Goal: Task Accomplishment & Management: Manage account settings

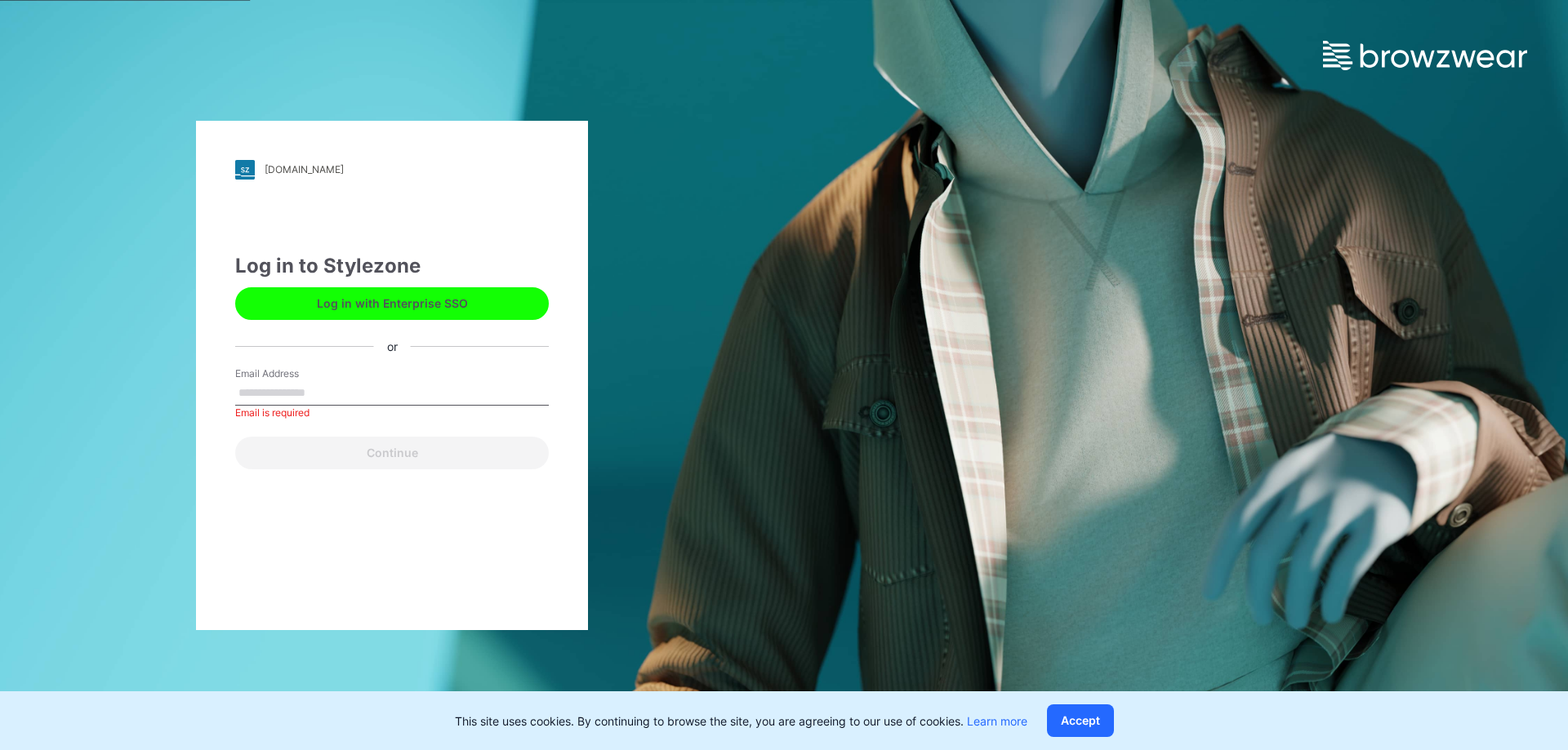
paste input "**********"
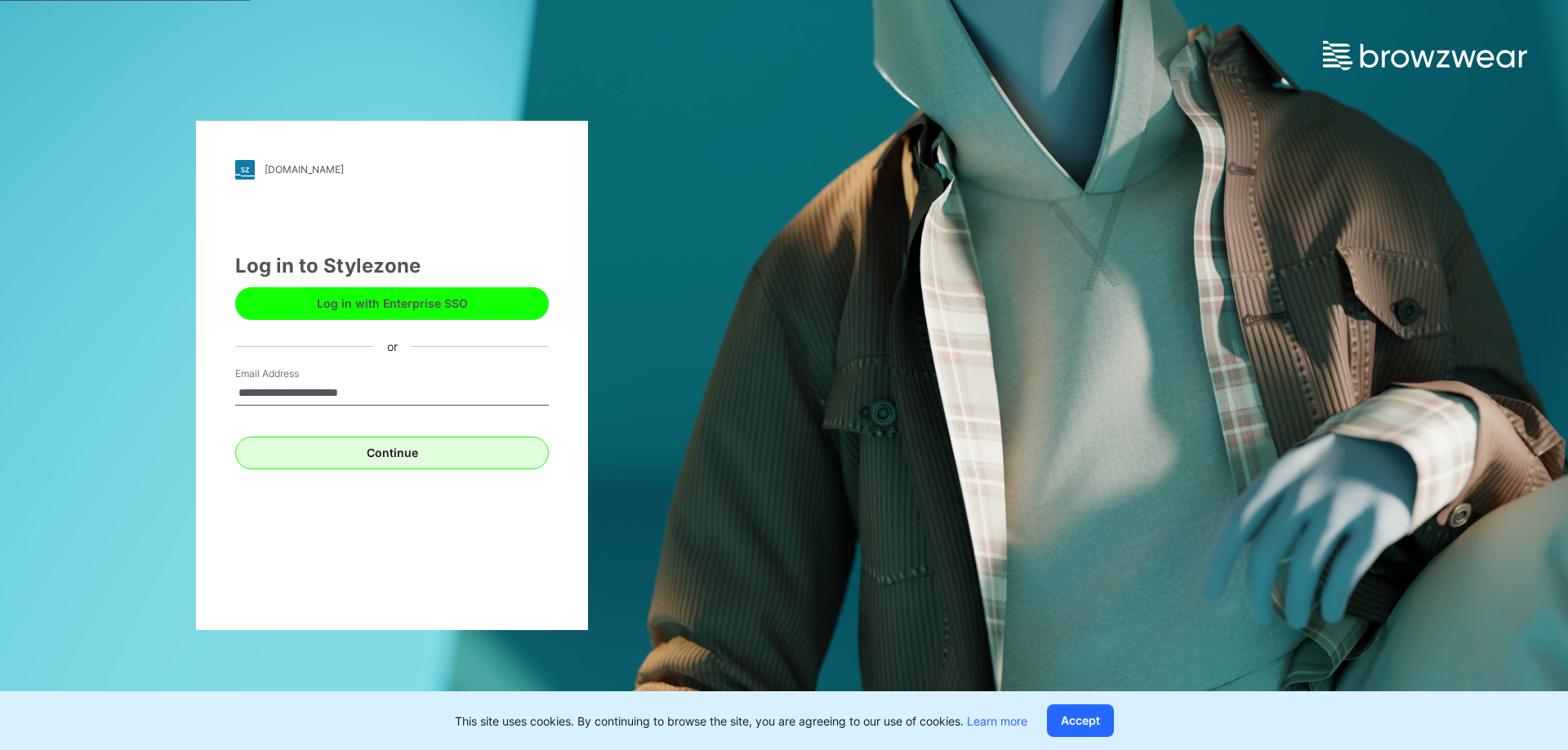
type input "**********"
click at [399, 464] on button "Continue" at bounding box center [392, 453] width 314 height 32
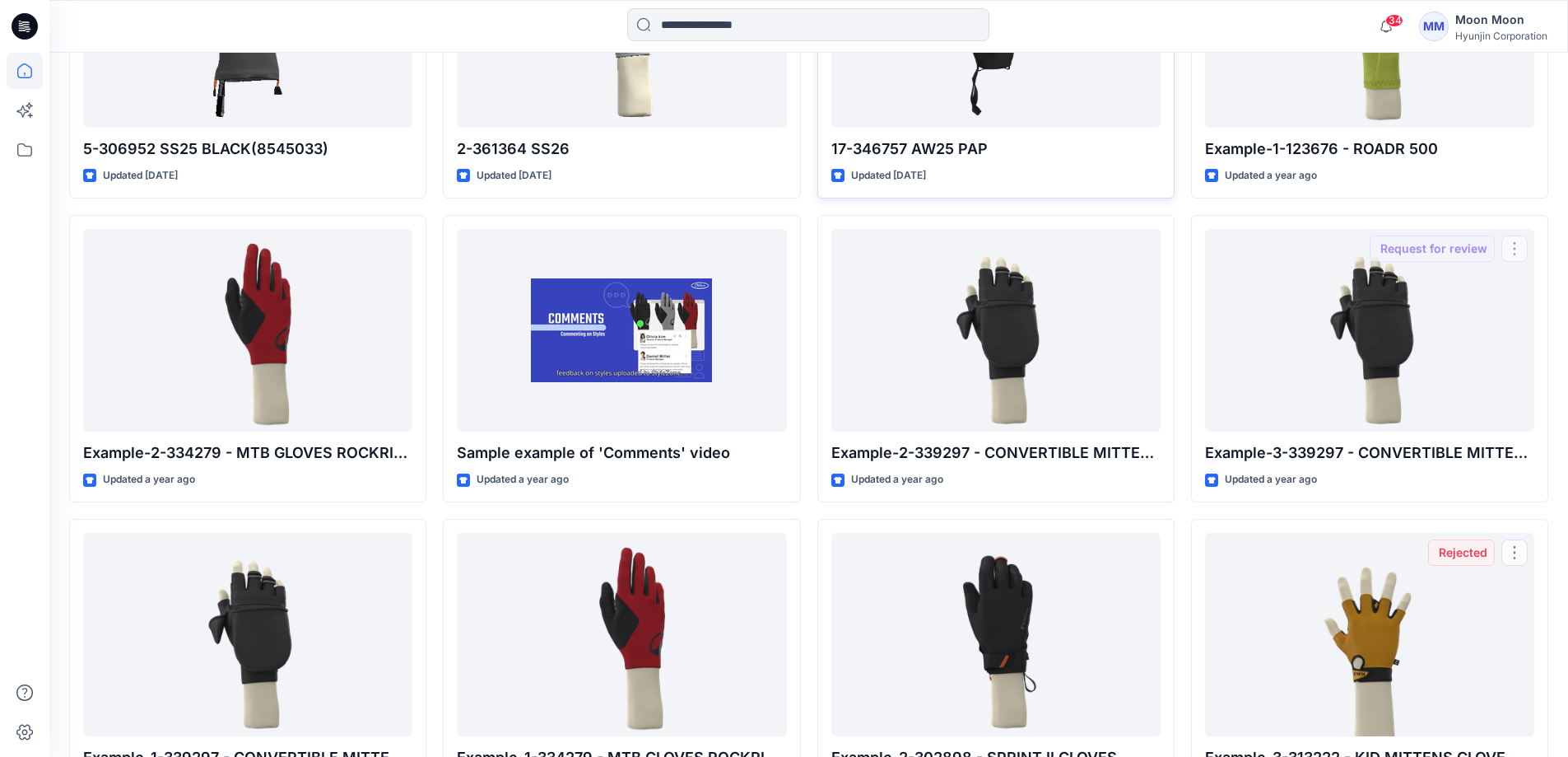
scroll to position [2777, 0]
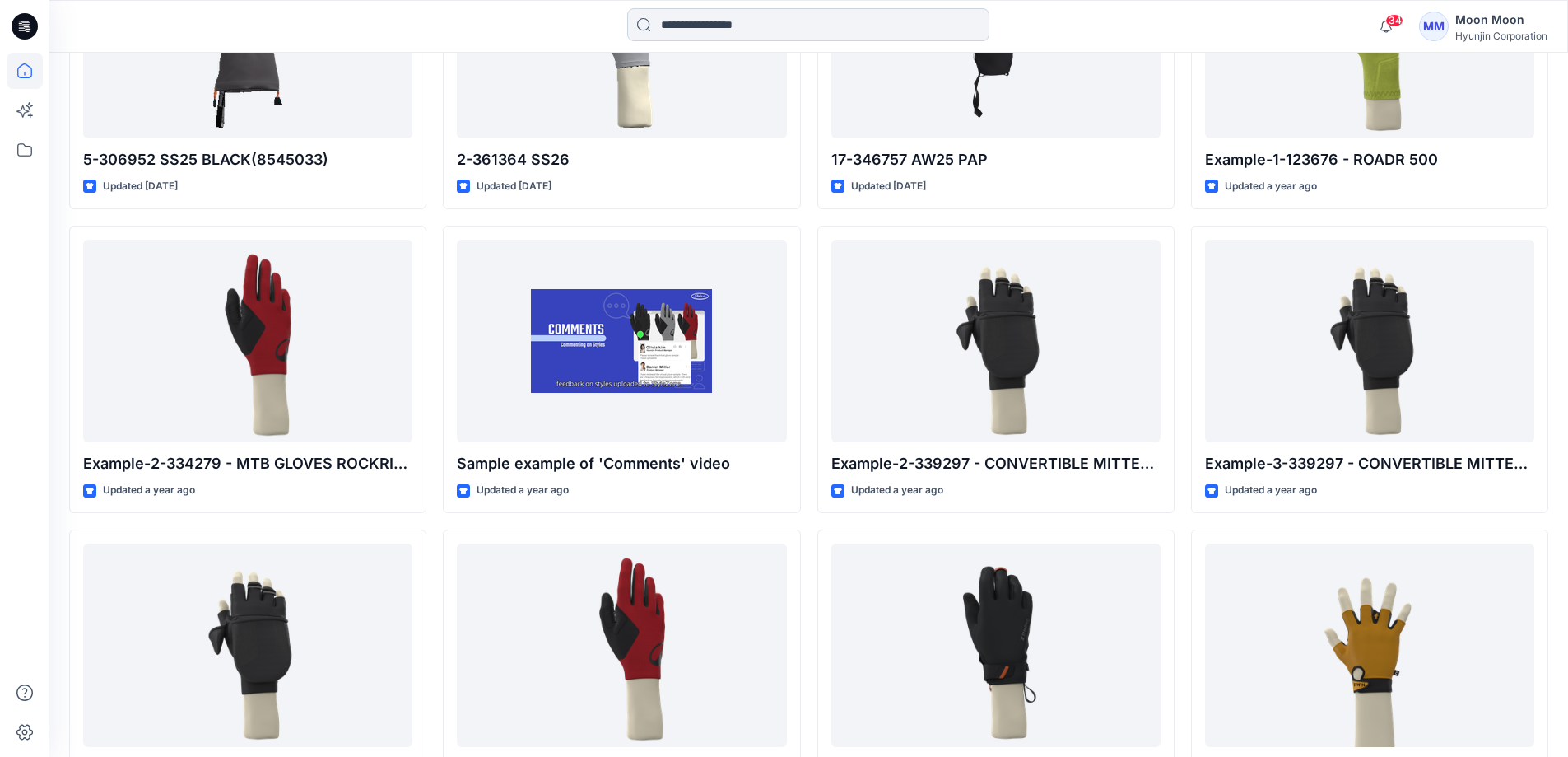
click at [868, 34] on input at bounding box center [808, 25] width 362 height 33
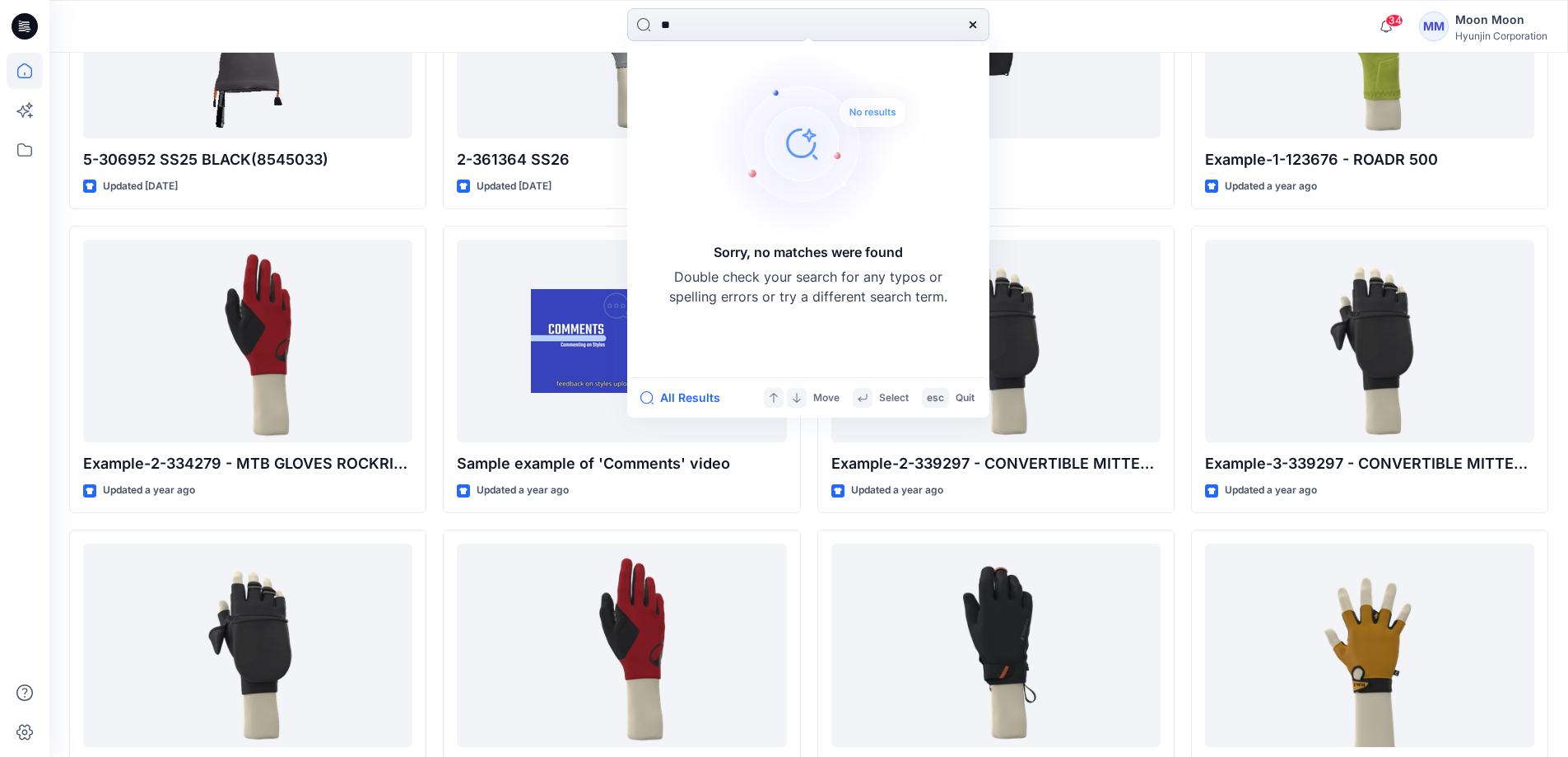
type input "*"
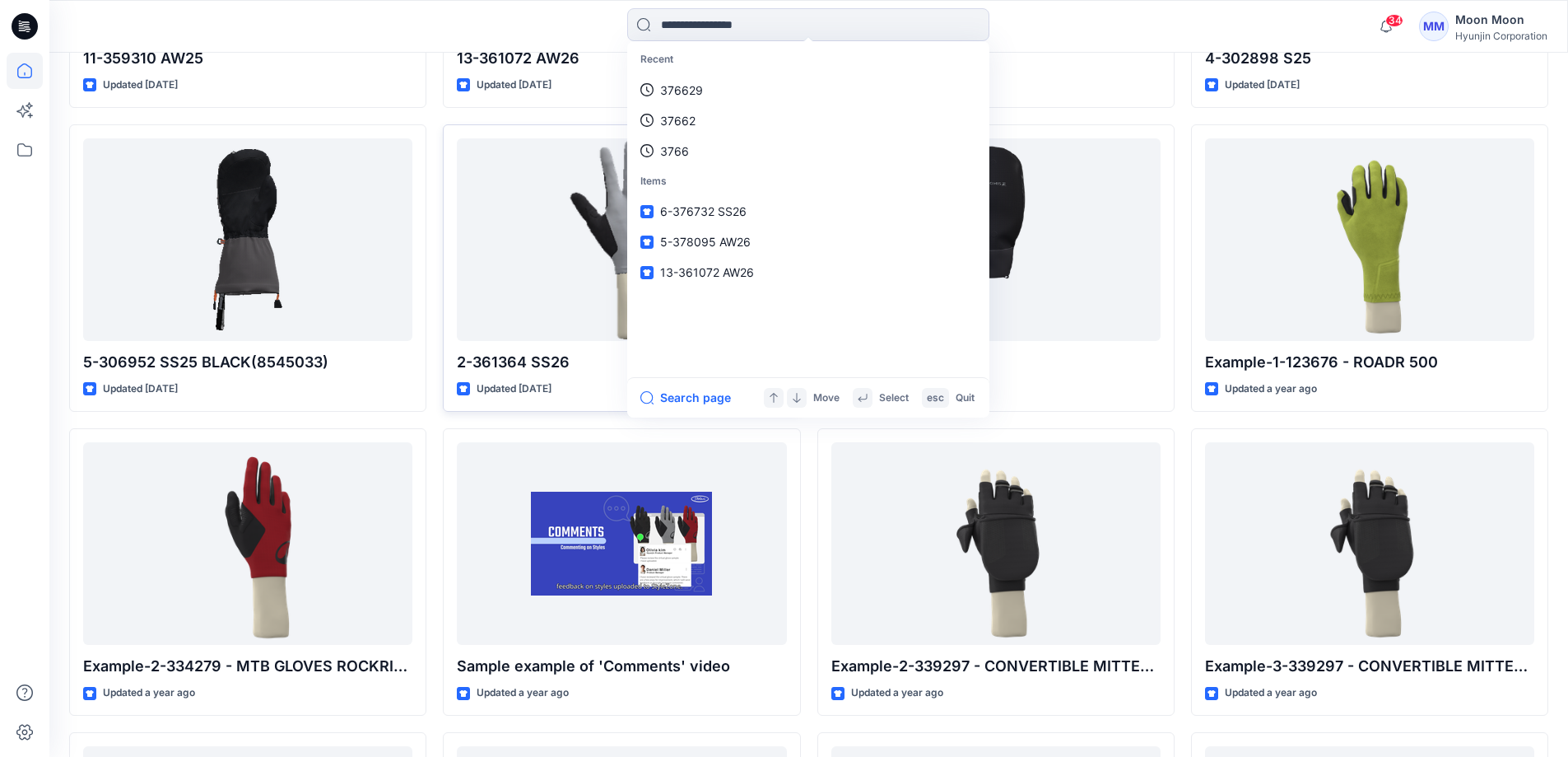
scroll to position [2530, 0]
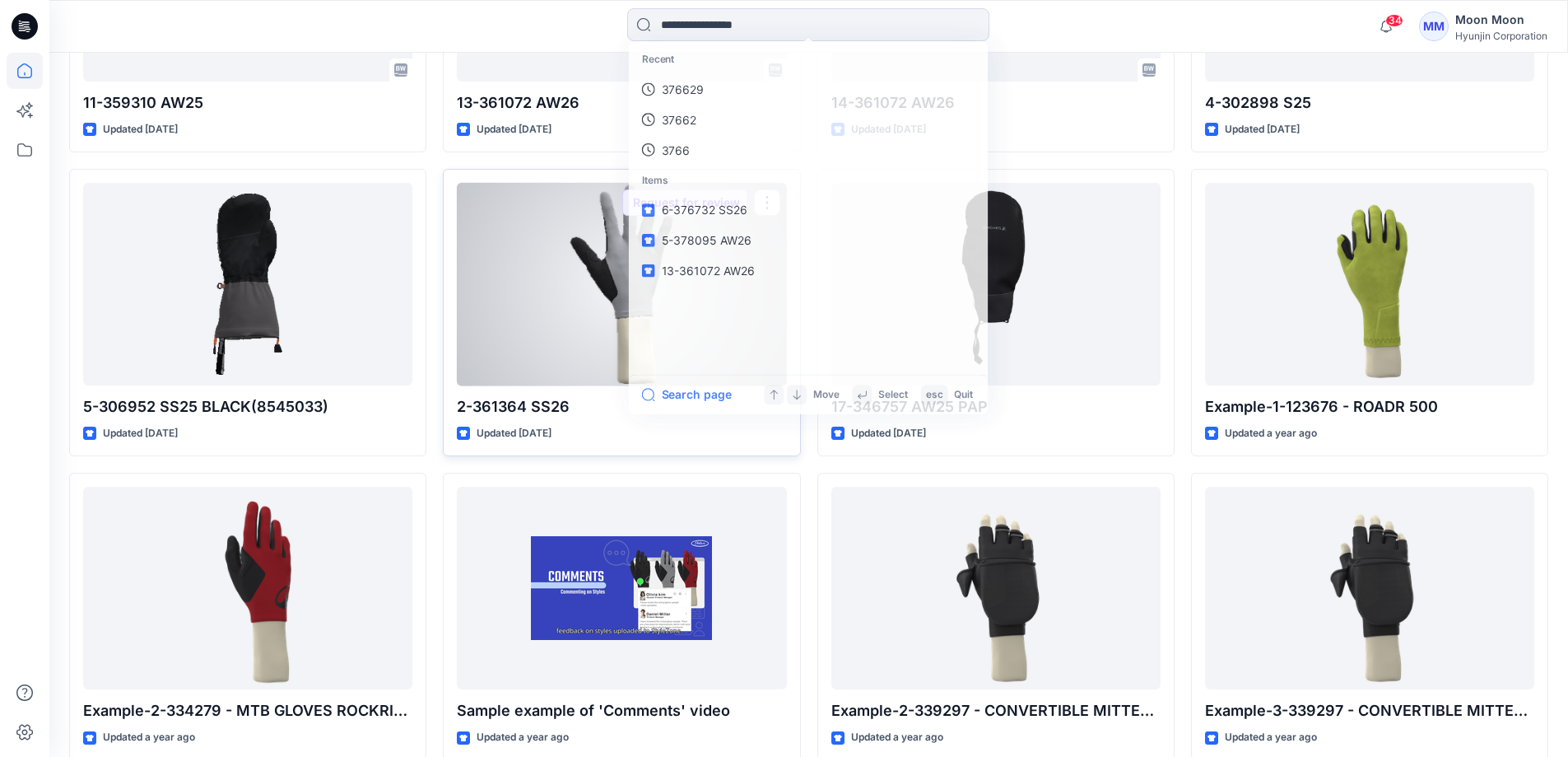
click at [613, 399] on p "2-361364 SS26" at bounding box center [621, 406] width 329 height 23
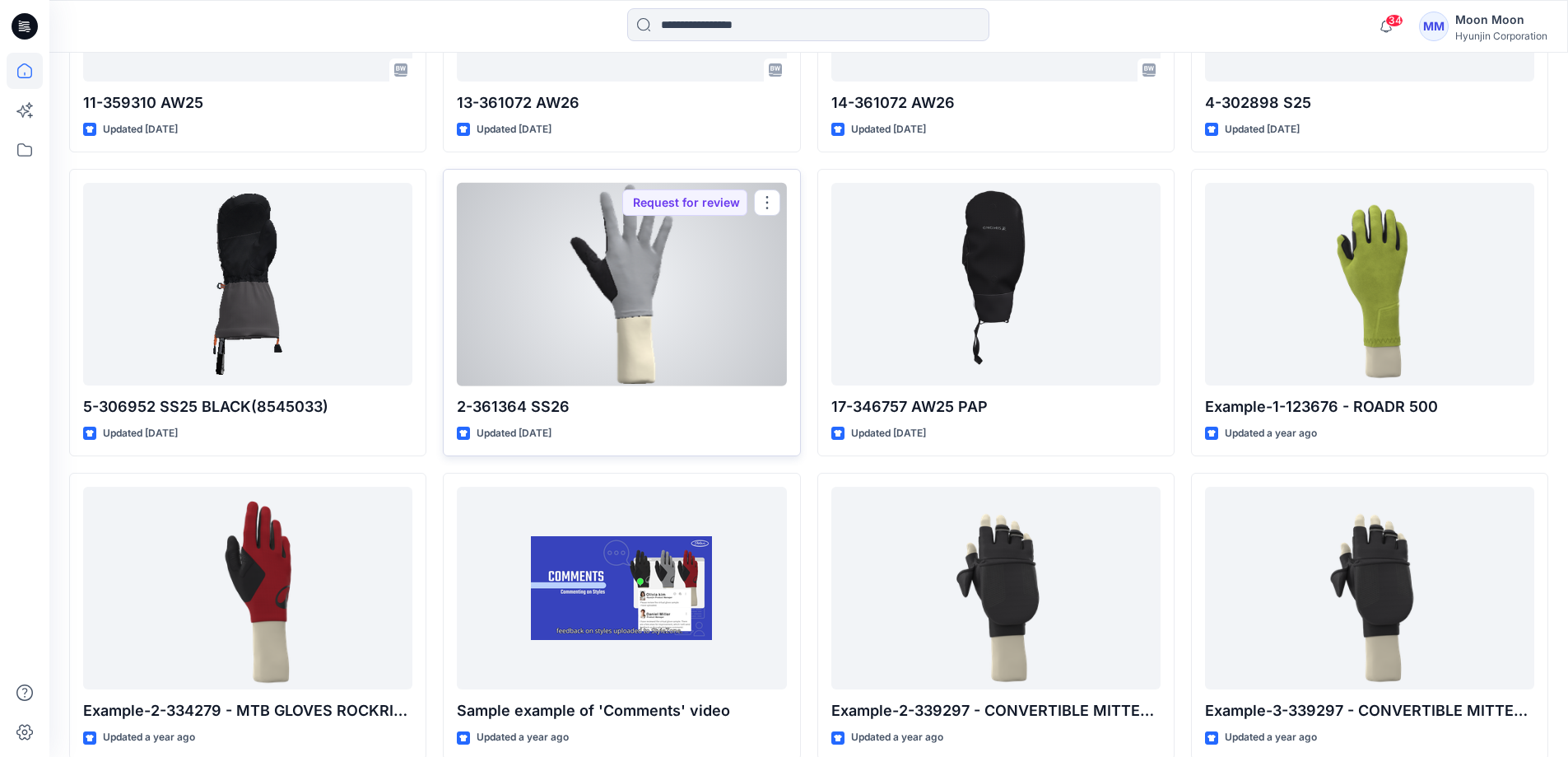
click at [667, 385] on div at bounding box center [621, 284] width 329 height 203
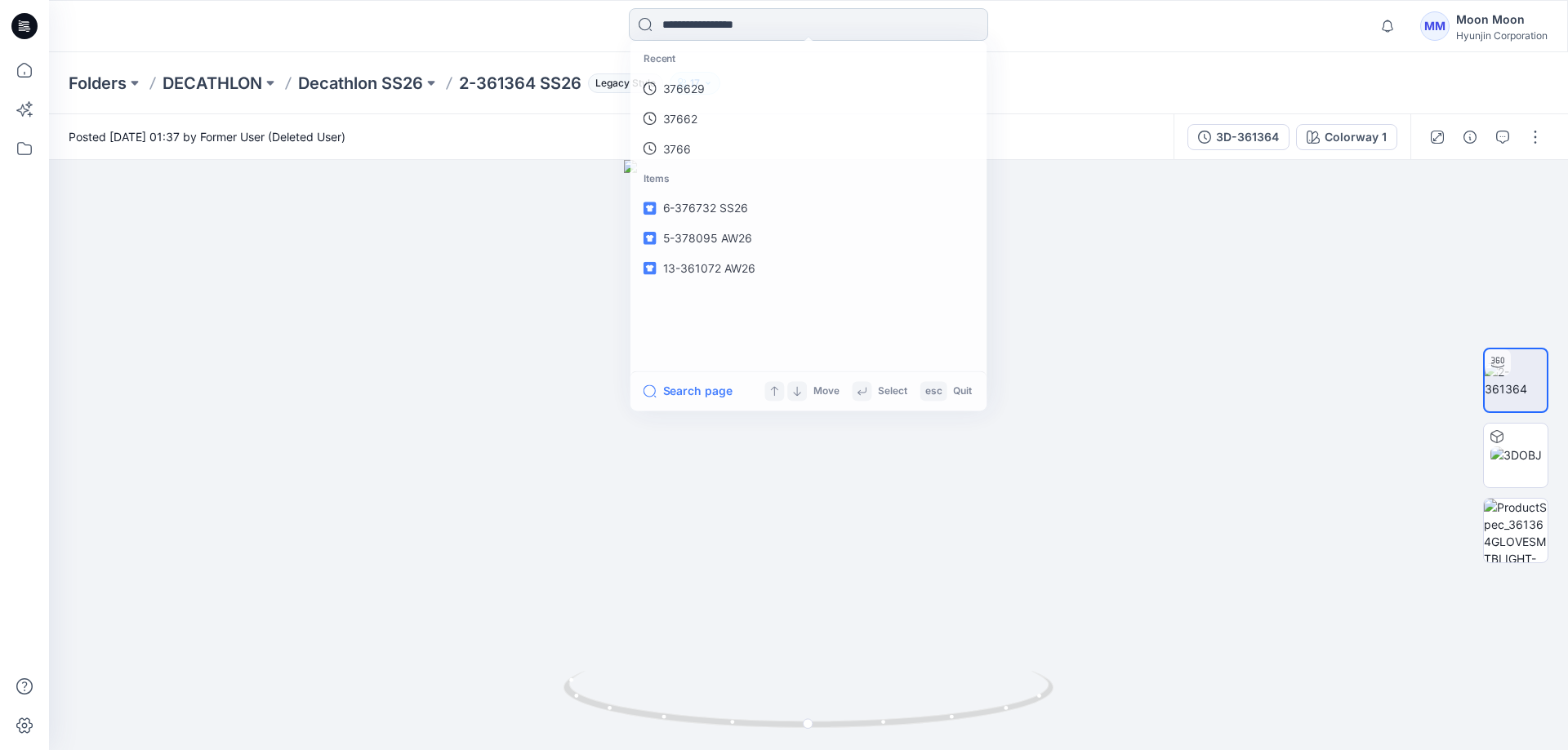
click at [782, 27] on input at bounding box center [808, 25] width 359 height 32
click at [711, 94] on link "376629" at bounding box center [808, 89] width 353 height 31
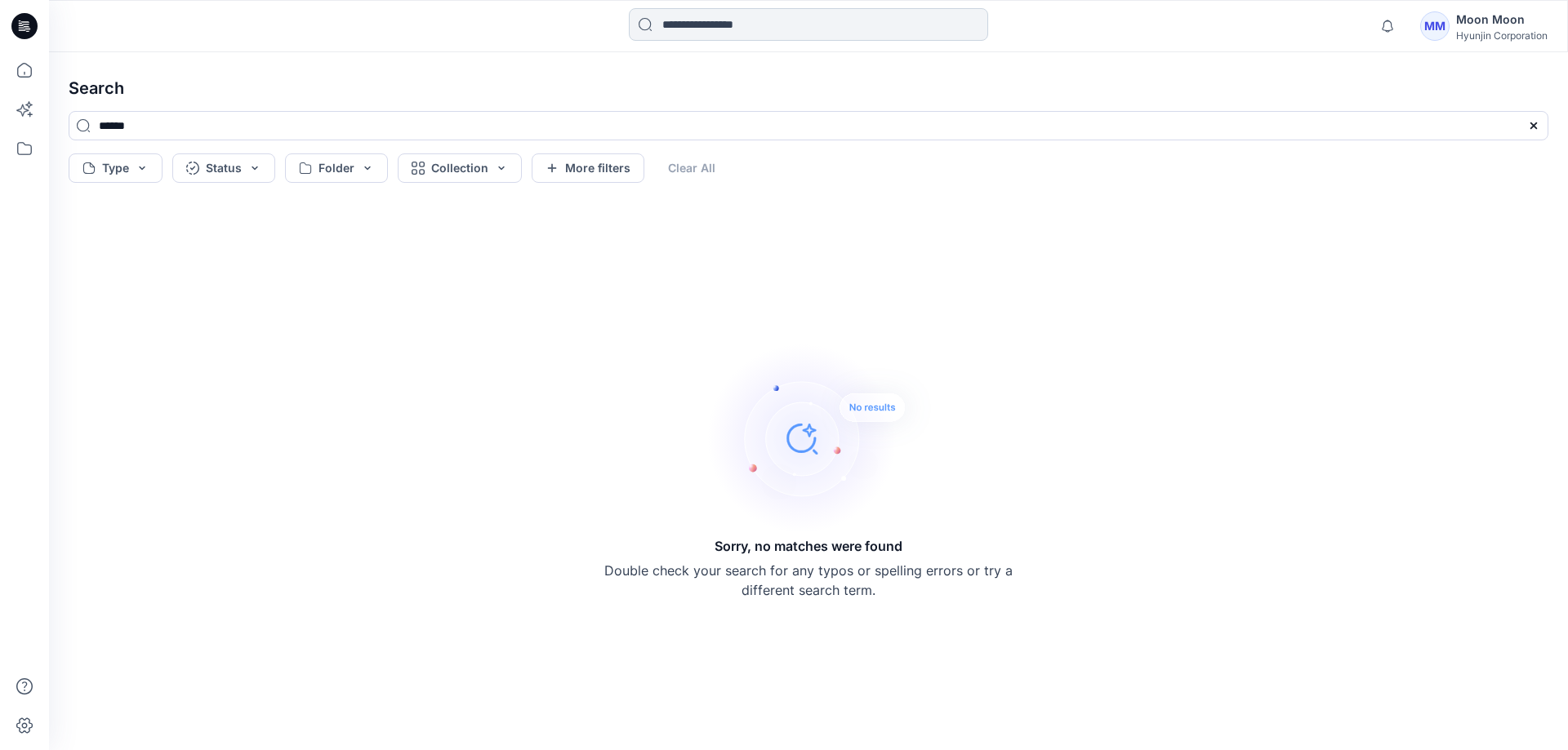
click at [774, 25] on input at bounding box center [808, 25] width 359 height 32
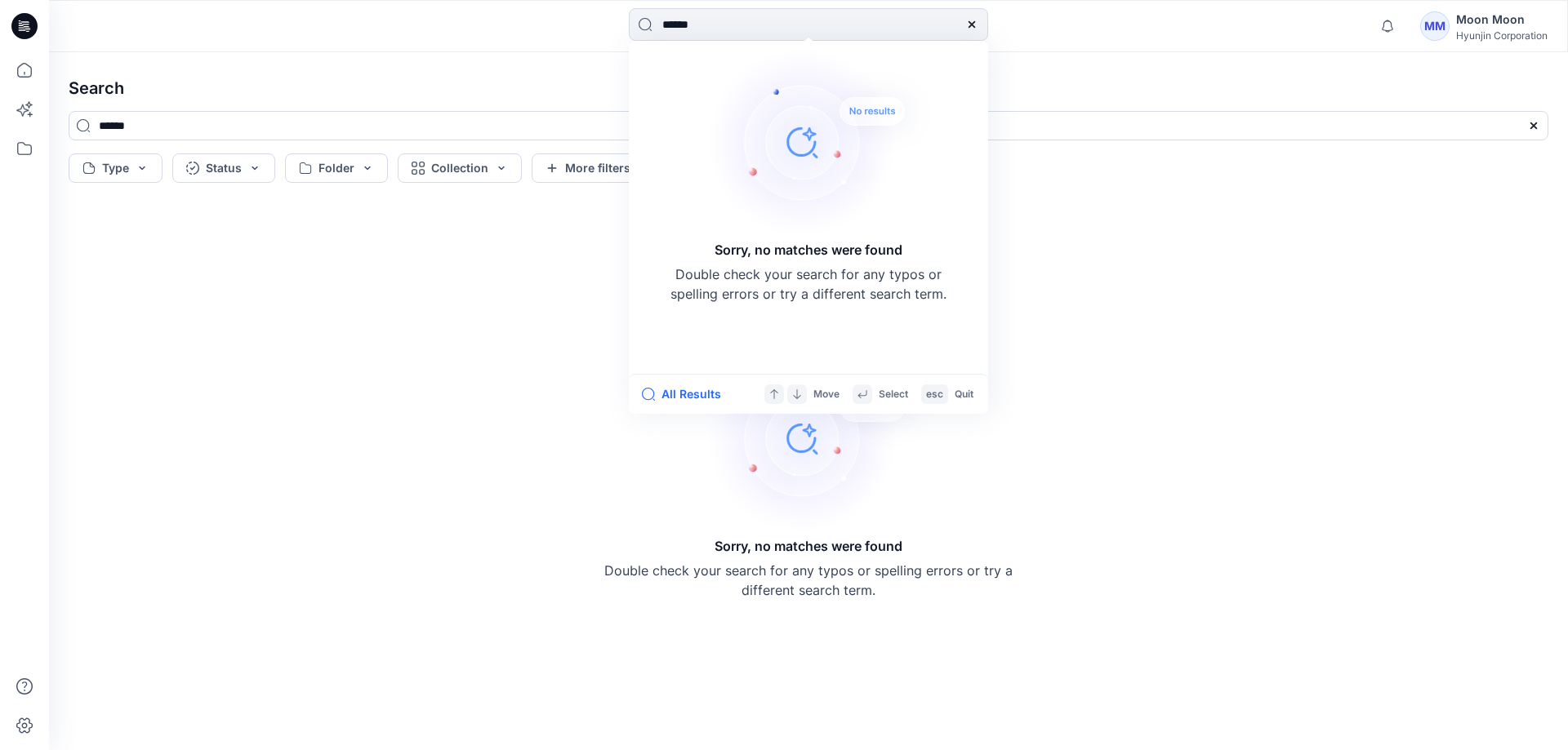
type input "******"
click at [972, 26] on icon at bounding box center [971, 25] width 7 height 7
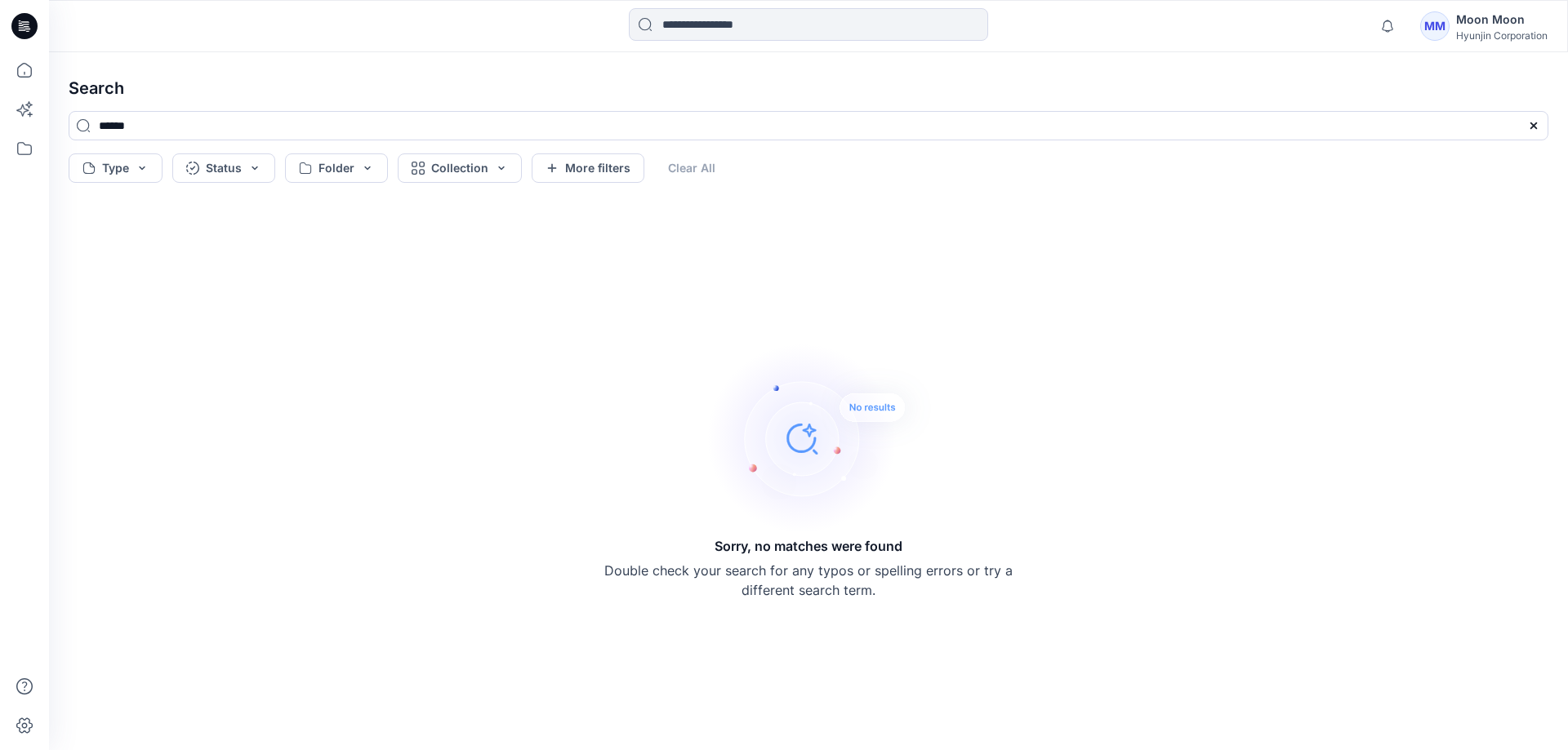
drag, startPoint x: 205, startPoint y: 138, endPoint x: 0, endPoint y: 135, distance: 205.0
click at [0, 135] on div "Notifications Mark all as read View all notifications MM Moon Moon Hyunjin Corp…" at bounding box center [784, 375] width 1568 height 750
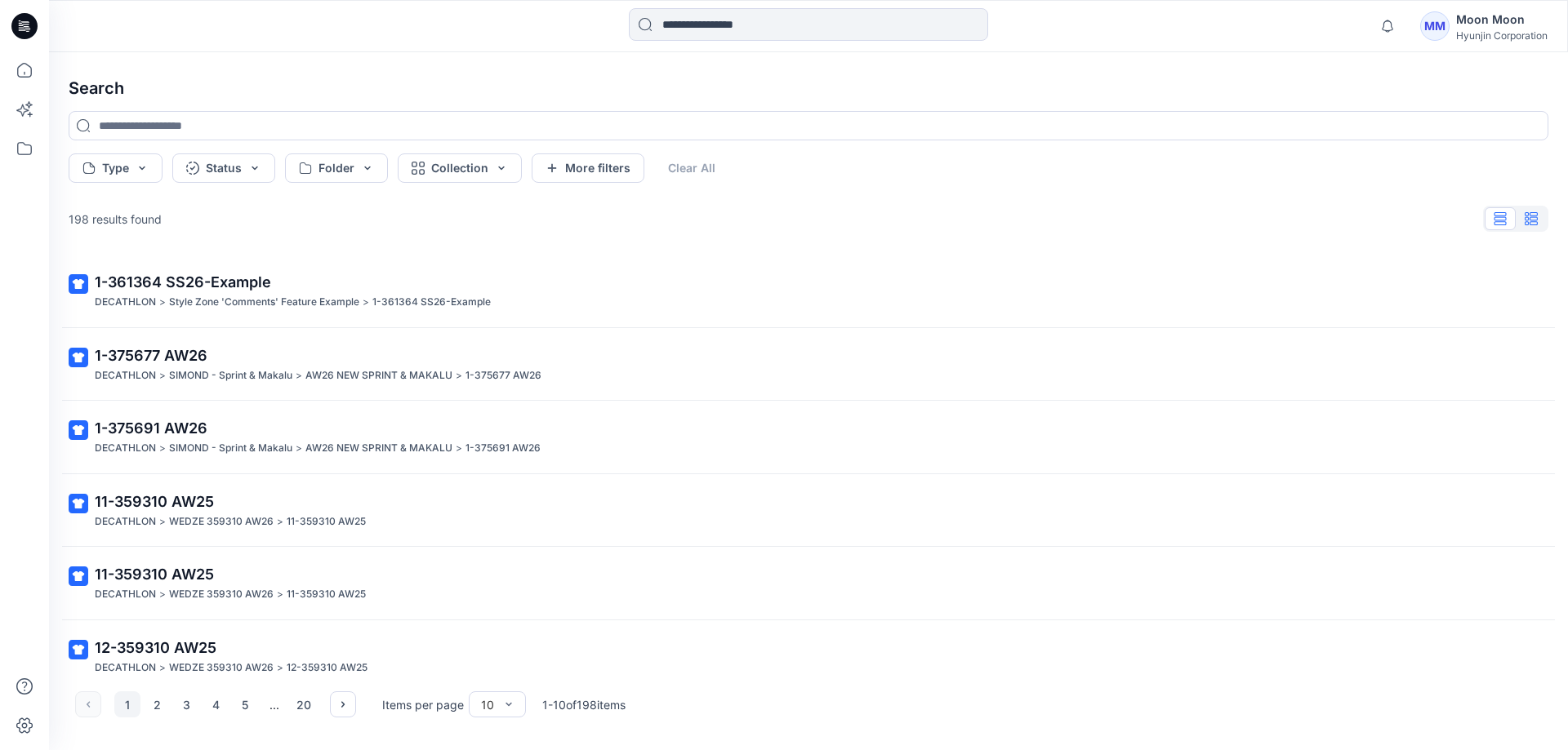
click at [1537, 221] on icon "button" at bounding box center [1531, 218] width 13 height 13
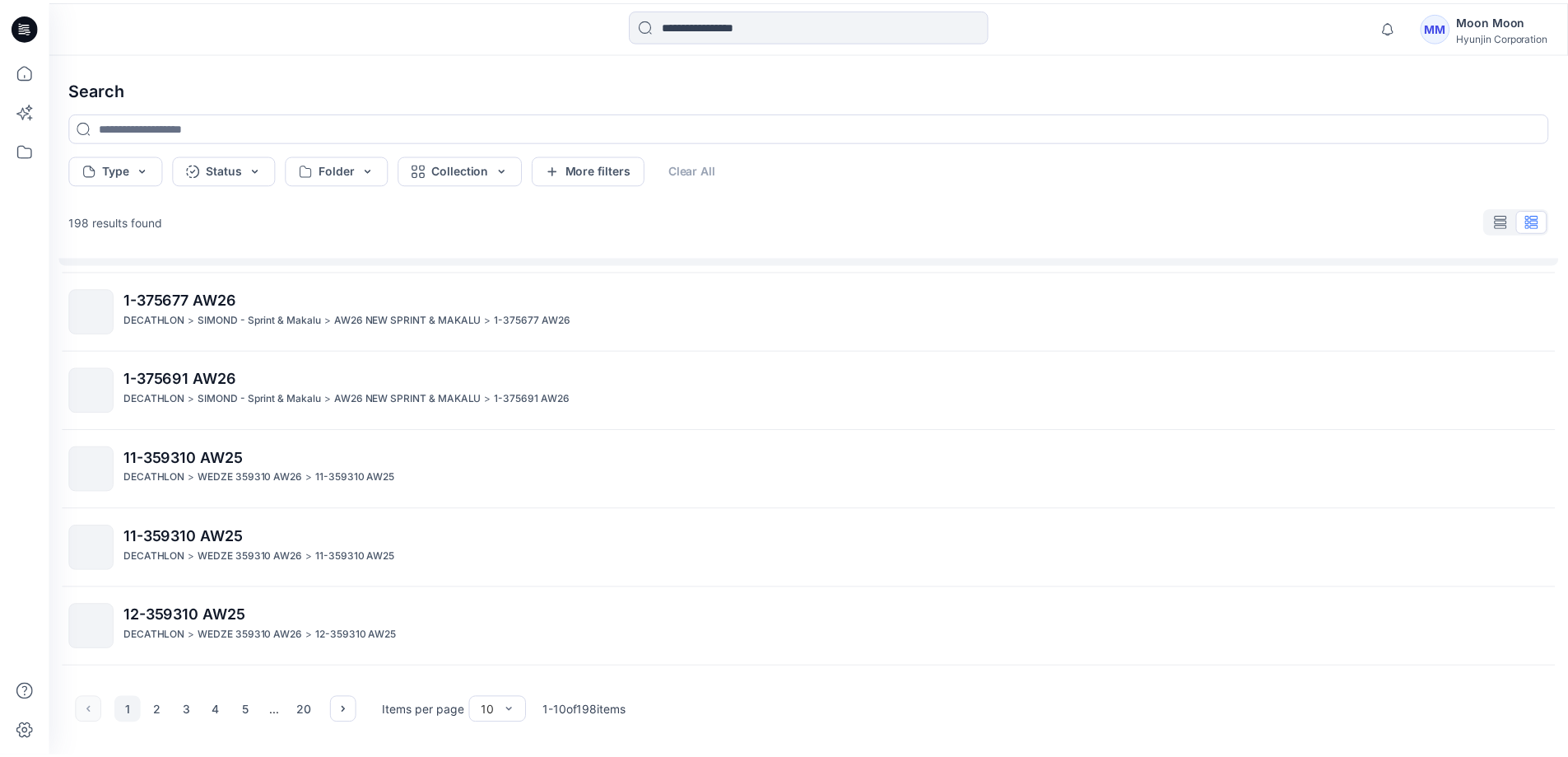
scroll to position [40, 0]
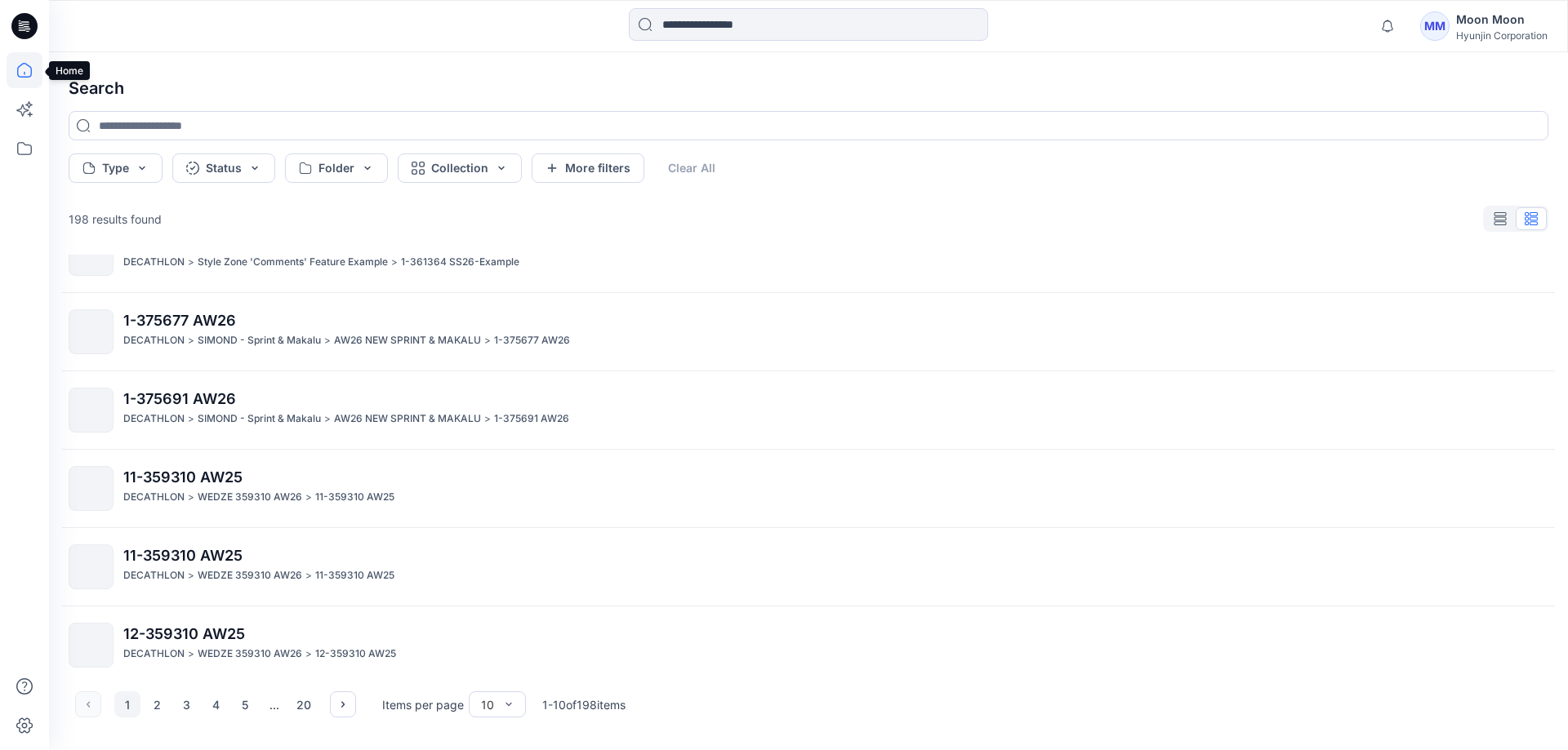
click at [14, 70] on icon at bounding box center [25, 70] width 36 height 36
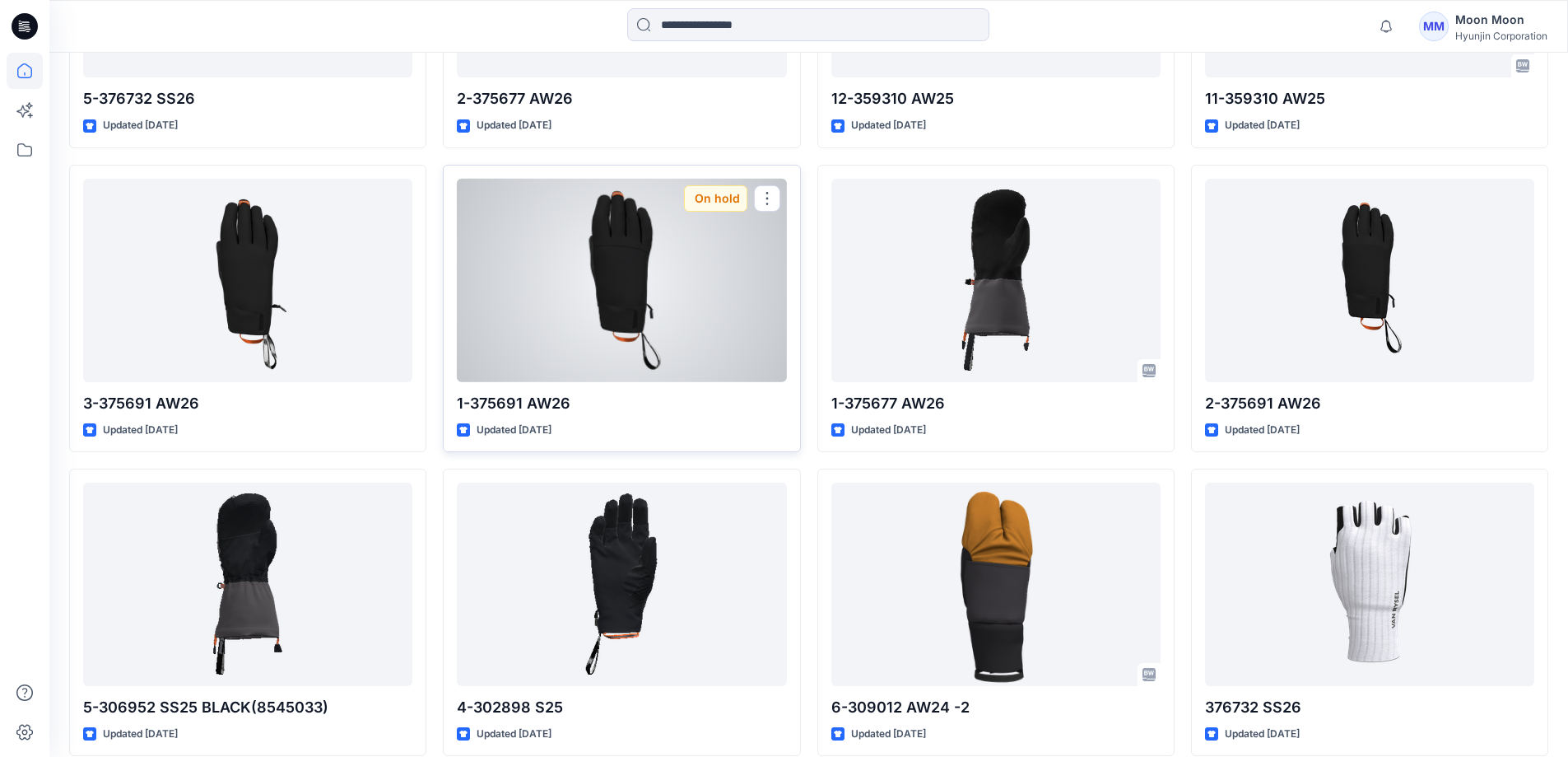
scroll to position [1812, 0]
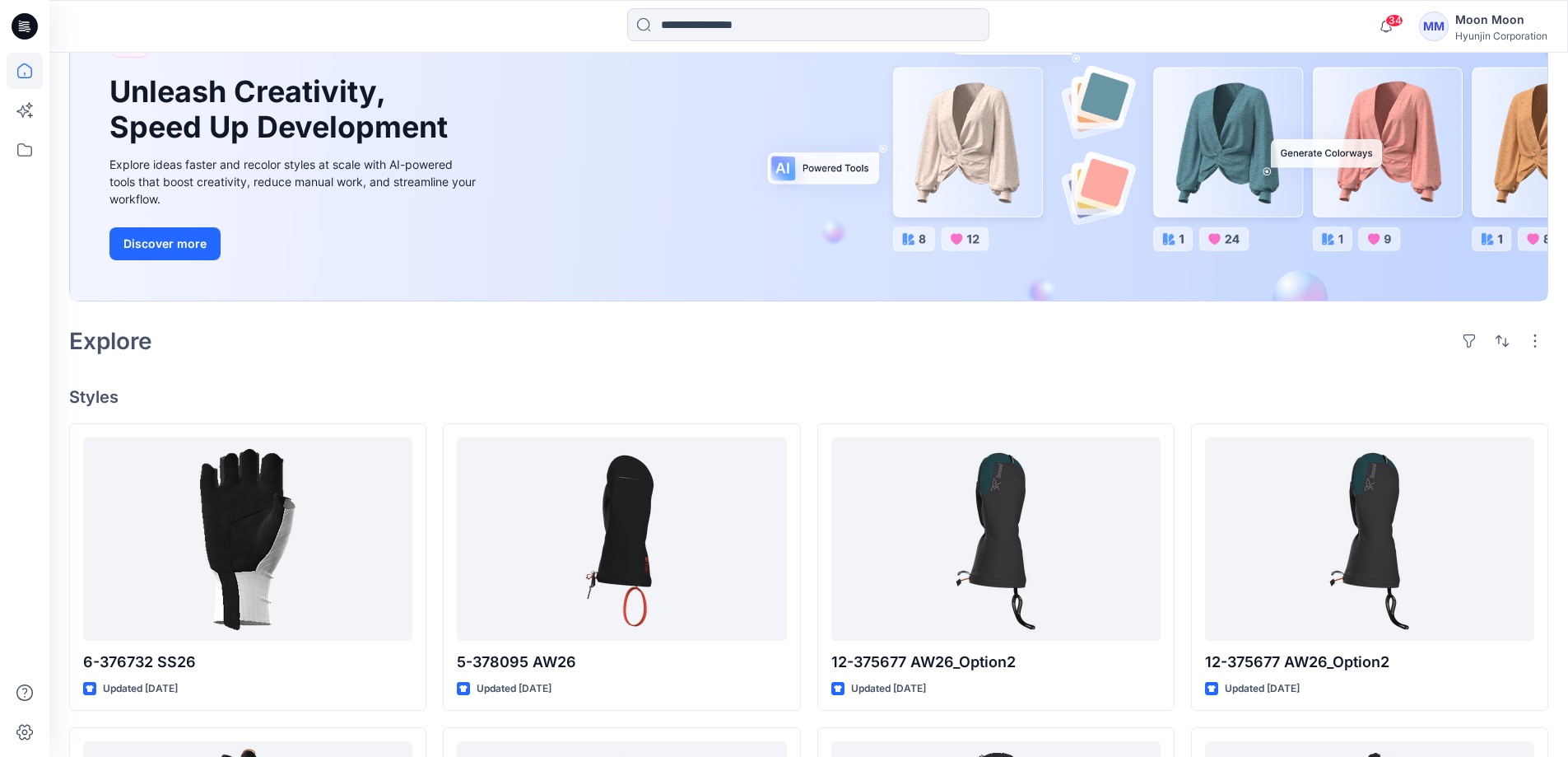
scroll to position [145, 0]
click at [1391, 27] on span "34" at bounding box center [1394, 20] width 18 height 13
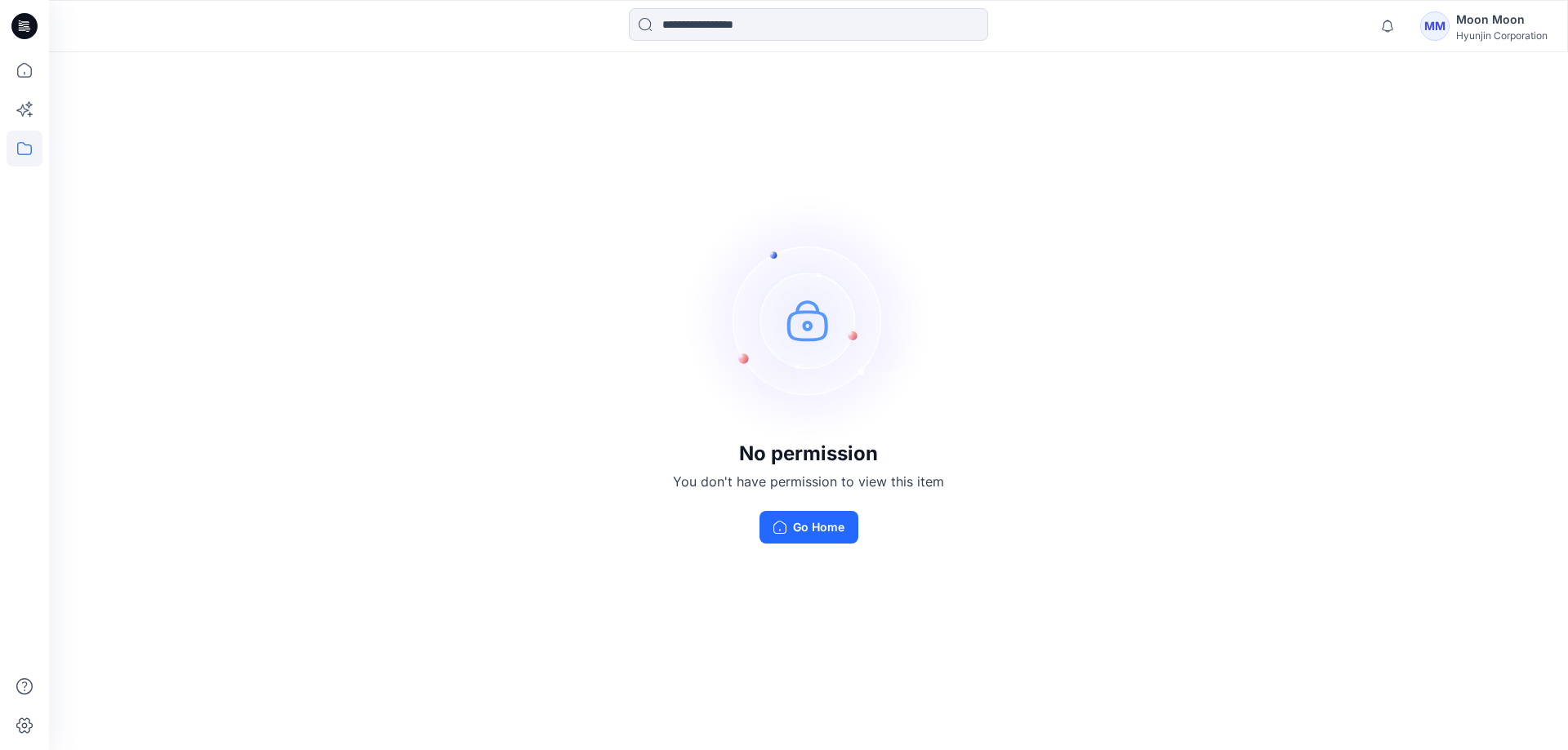
click at [1417, 24] on div "Notifications Mark all as read View all notifications [PERSON_NAME] [PERSON_NAM…" at bounding box center [1459, 26] width 177 height 36
click at [1429, 23] on div "MM" at bounding box center [1435, 25] width 30 height 30
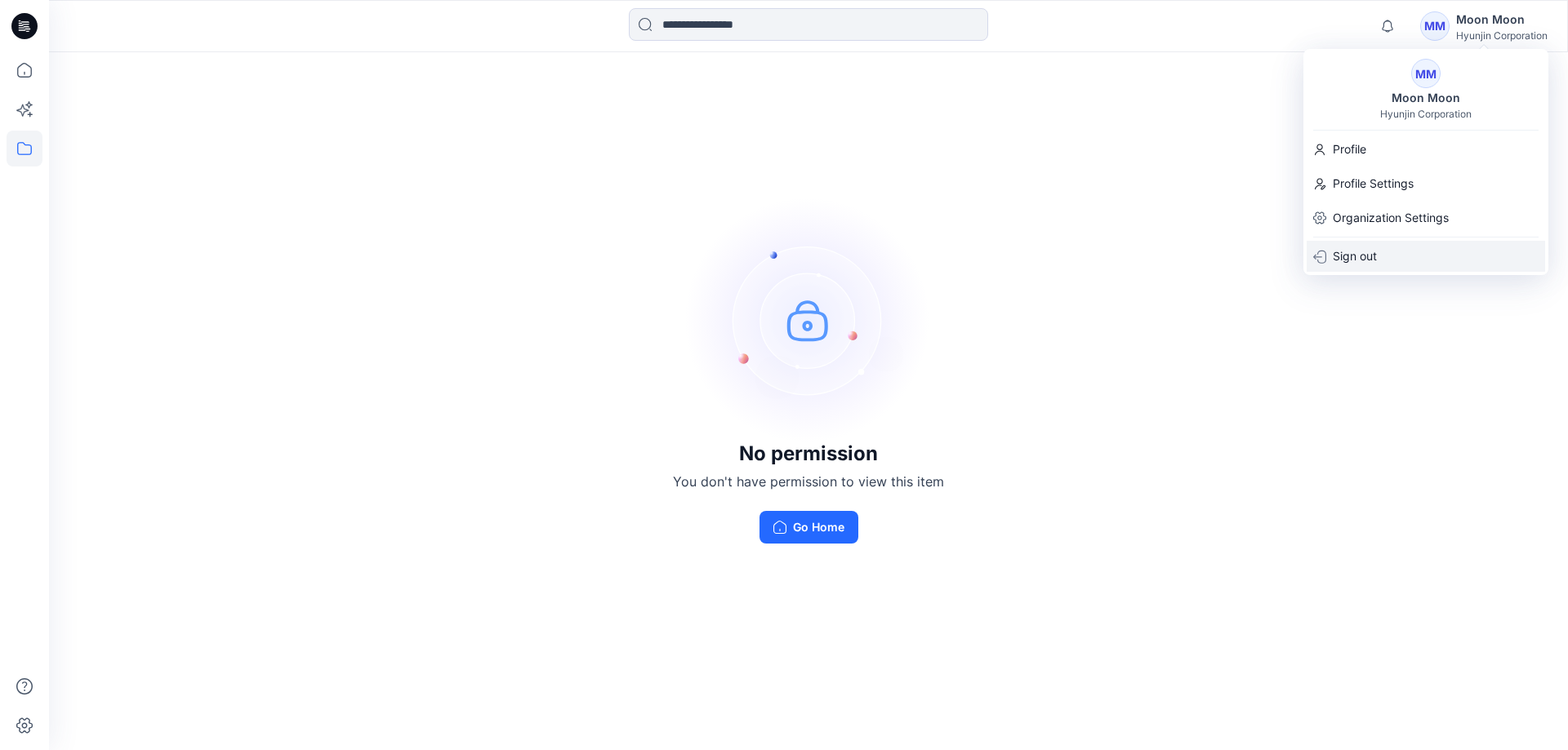
click at [1366, 257] on p "Sign out" at bounding box center [1355, 256] width 44 height 31
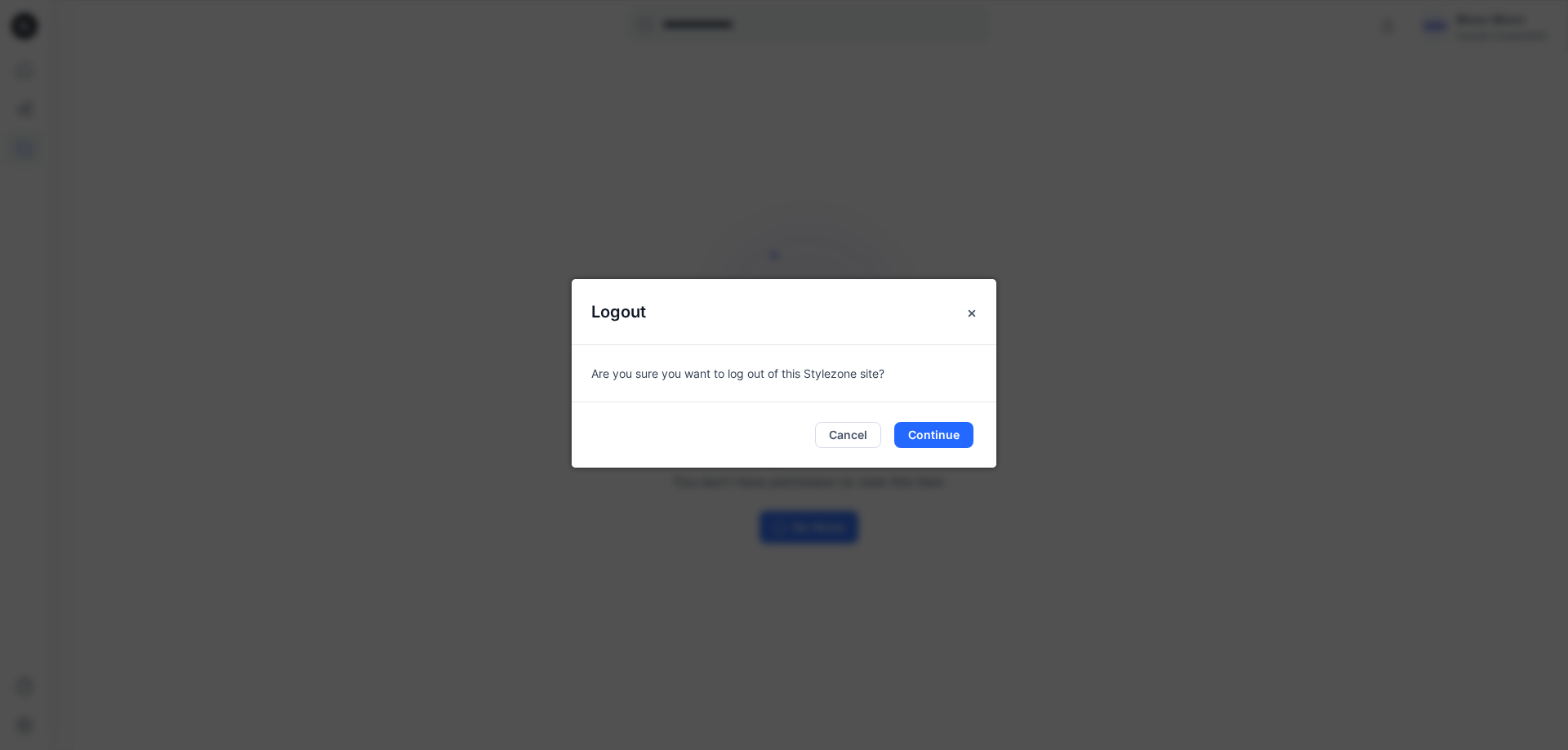
click at [922, 417] on div "Cancel Continue" at bounding box center [784, 435] width 425 height 65
click at [910, 425] on button "Continue" at bounding box center [933, 435] width 79 height 26
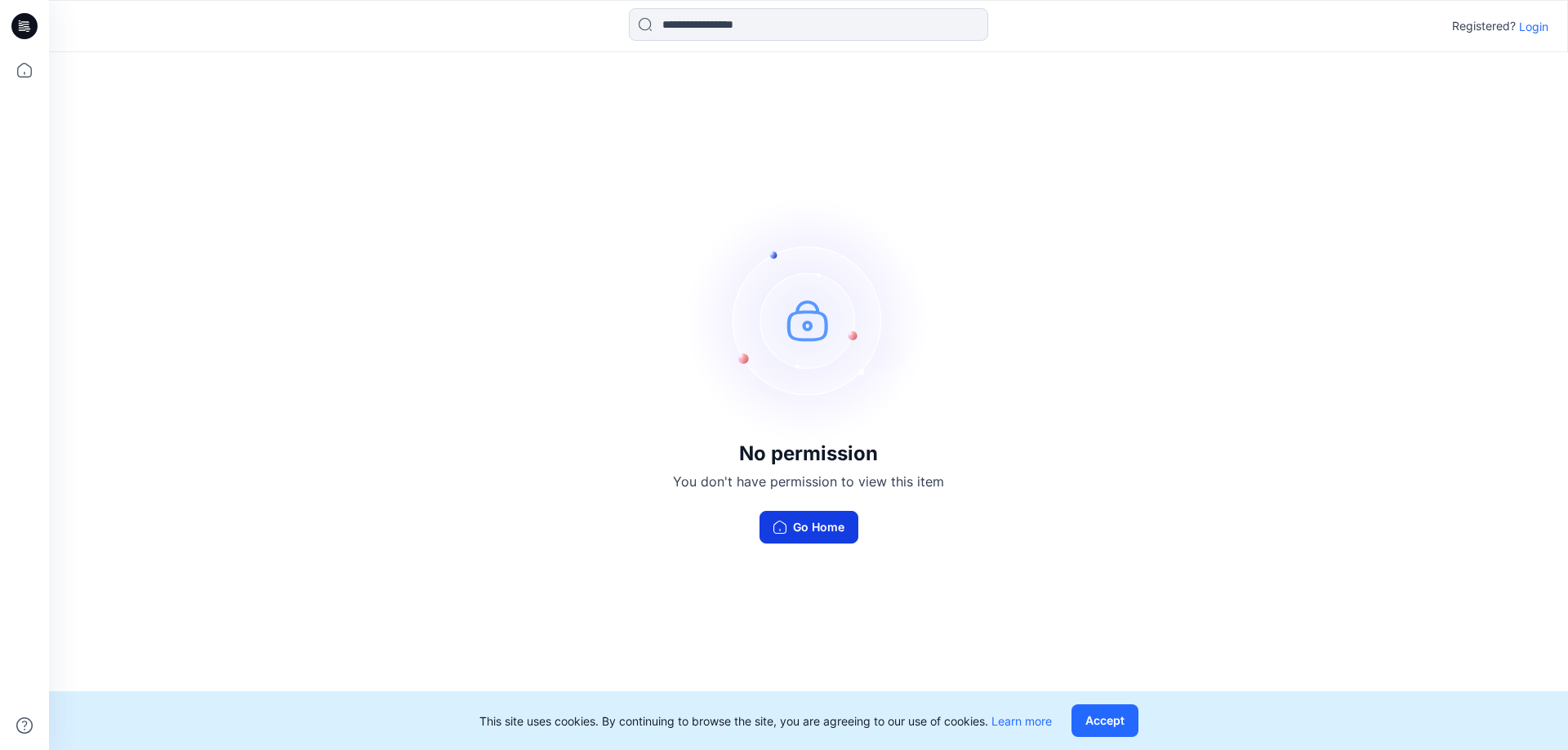
click at [817, 527] on button "Go Home" at bounding box center [809, 527] width 99 height 32
